Goal: Task Accomplishment & Management: Use online tool/utility

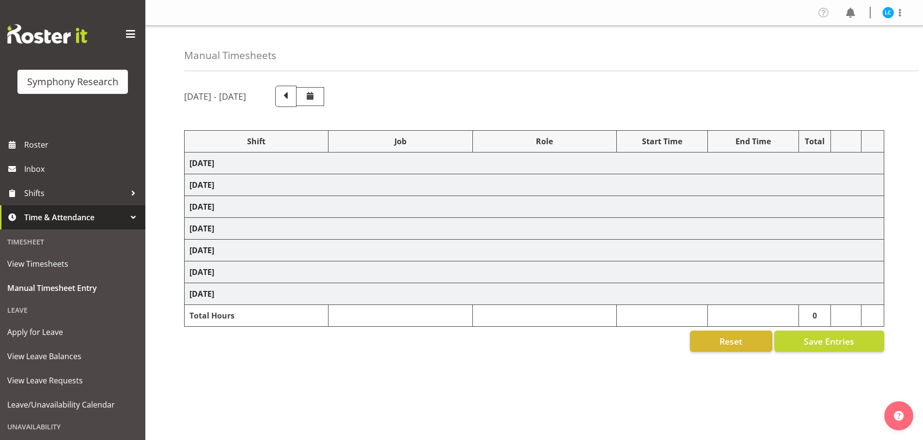
select select "57853"
select select "10536"
select select "47"
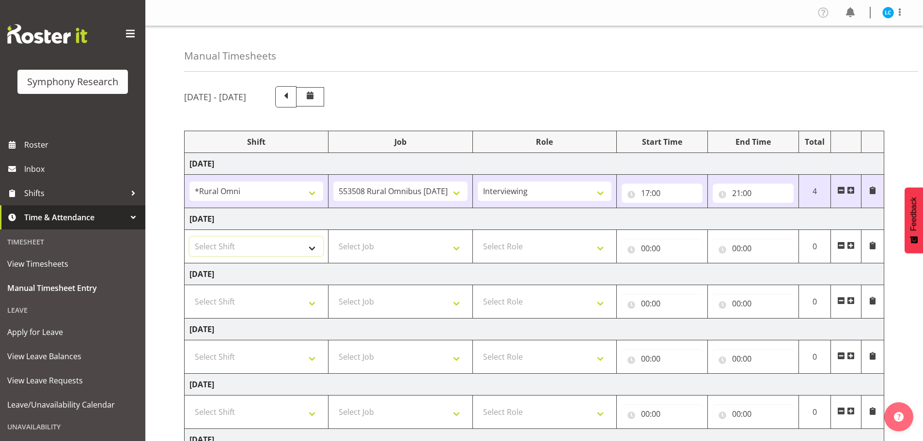
click at [309, 248] on select "Select Shift !!Weekend Residential (Roster IT Shift Label) *Business 9/10am ~ 4…" at bounding box center [256, 246] width 134 height 19
select select "57853"
click at [189, 237] on select "Select Shift !!Weekend Residential (Roster IT Shift Label) *Business 9/10am ~ 4…" at bounding box center [256, 246] width 134 height 19
click at [415, 246] on select "Select Job 550060 IF Admin 553492 World Poll Aus Wave 2 Main 2025 553493 World …" at bounding box center [400, 246] width 134 height 19
click at [308, 109] on div "August 25th - August 31st 2025 Shift Job Role Start Time End Time Total Monday …" at bounding box center [553, 336] width 738 height 515
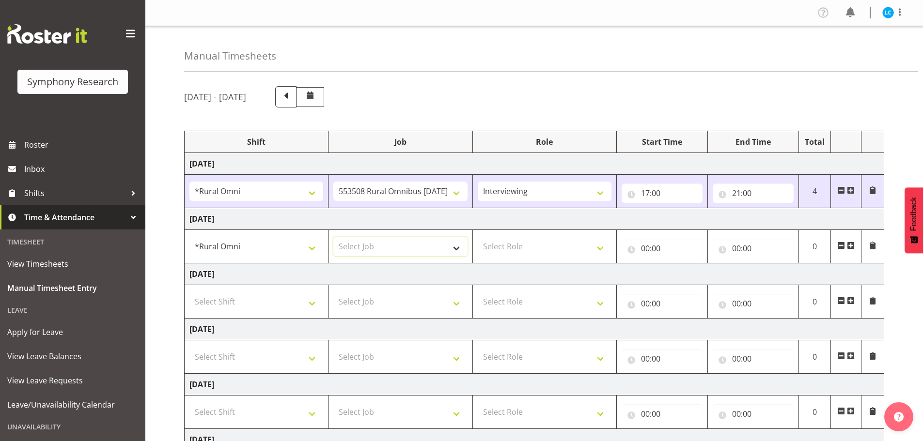
click at [417, 246] on select "Select Job 550060 IF Admin 553492 World Poll Aus Wave 2 Main 2025 553493 World …" at bounding box center [400, 246] width 134 height 19
select select "10536"
click at [333, 237] on select "Select Job 550060 IF Admin 553492 World Poll Aus Wave 2 Main 2025 553493 World …" at bounding box center [400, 246] width 134 height 19
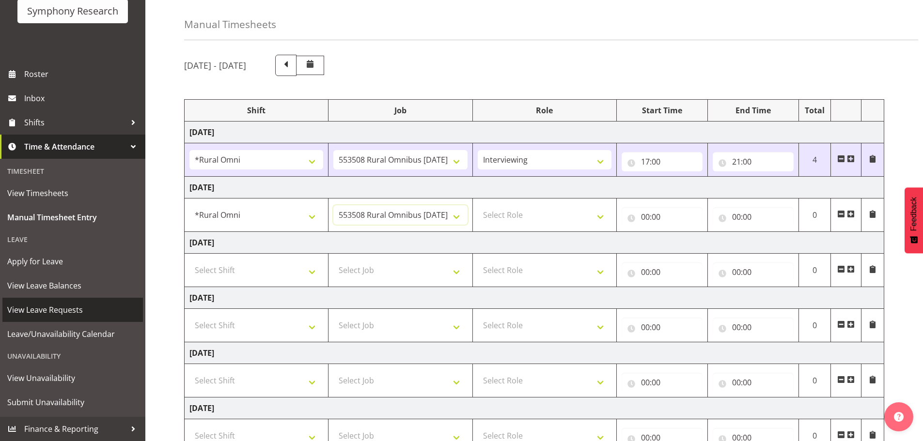
scroll to position [48, 0]
